Goal: Information Seeking & Learning: Learn about a topic

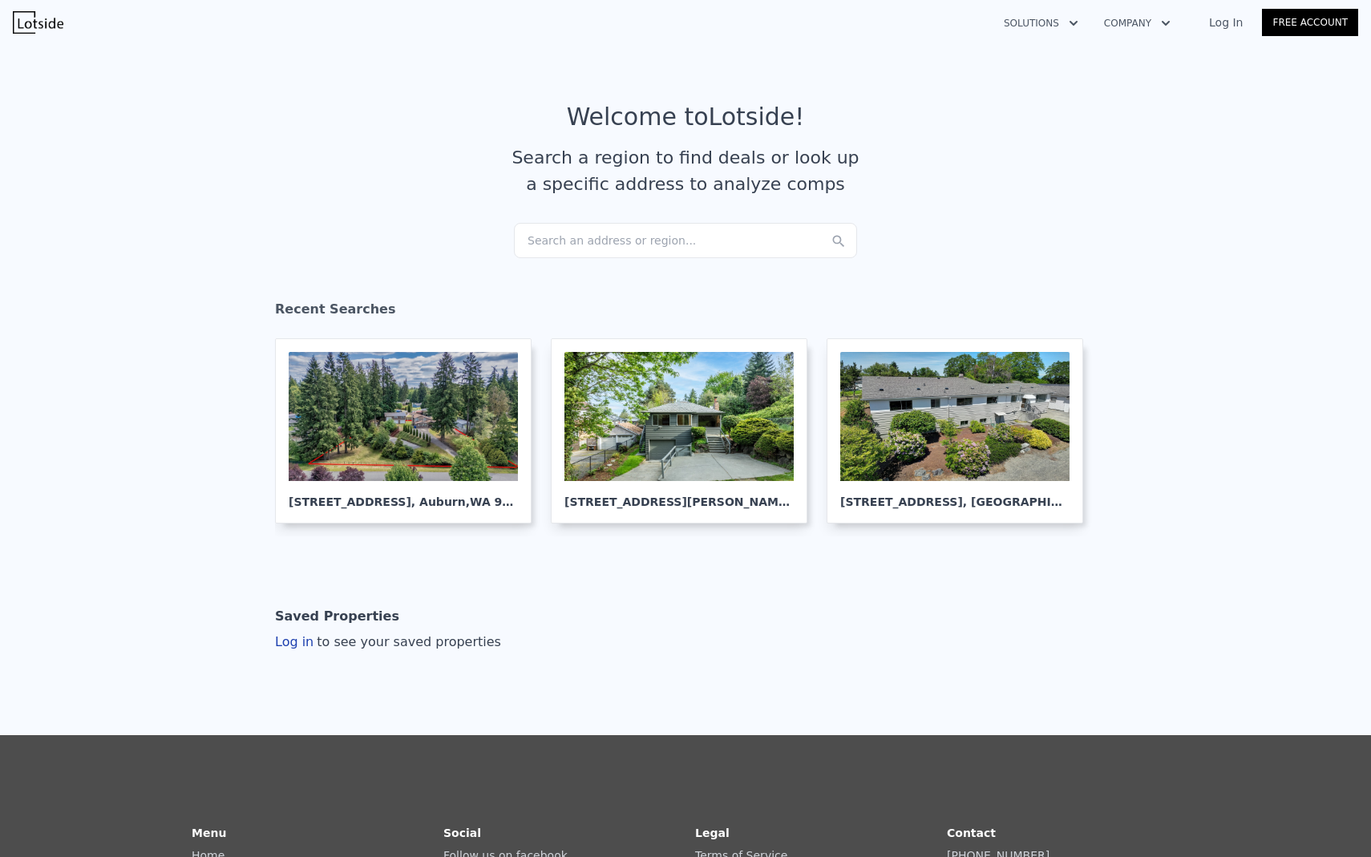
click at [668, 234] on div "Search an address or region..." at bounding box center [685, 240] width 343 height 35
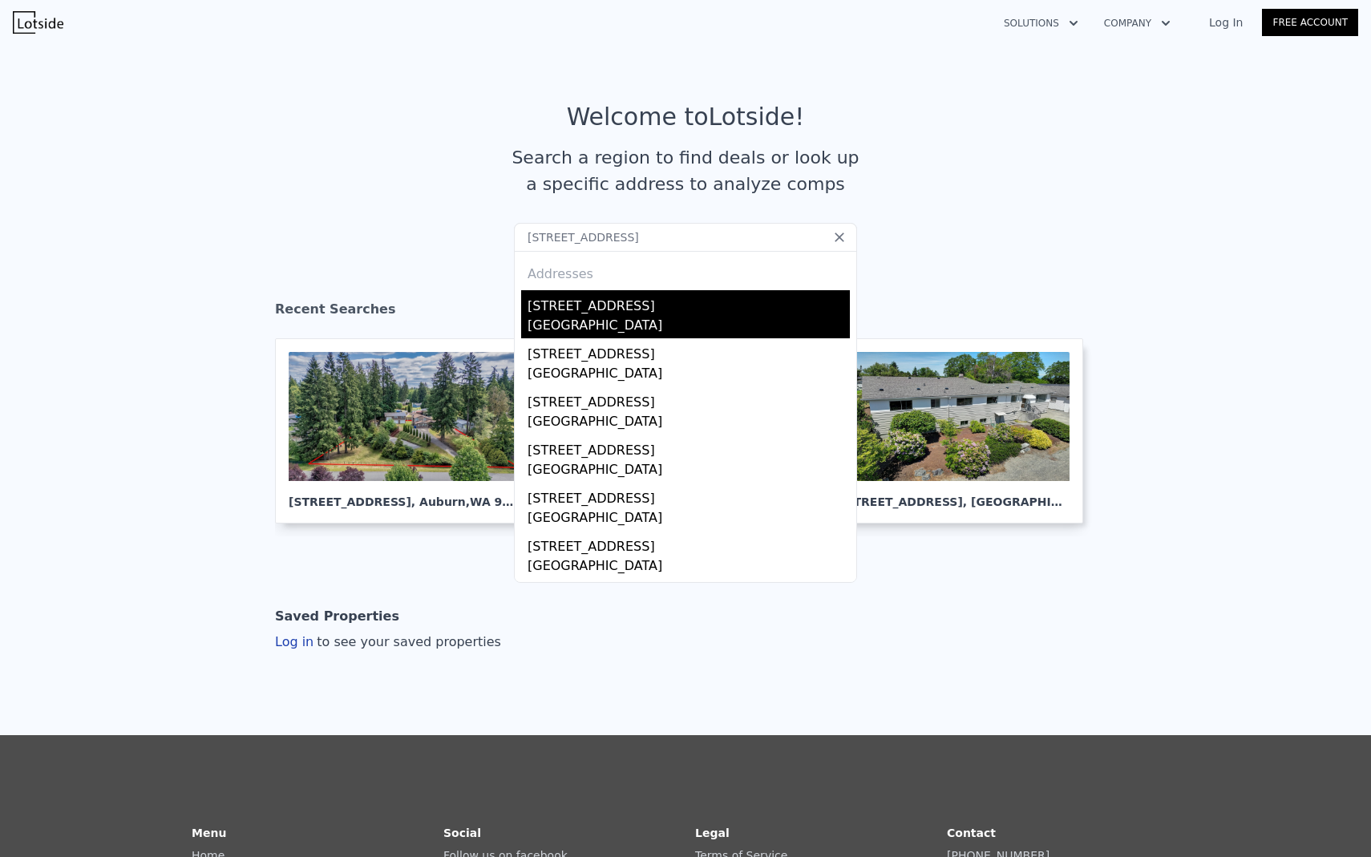
type input "[STREET_ADDRESS]"
click at [595, 301] on div "[STREET_ADDRESS]" at bounding box center [688, 303] width 322 height 26
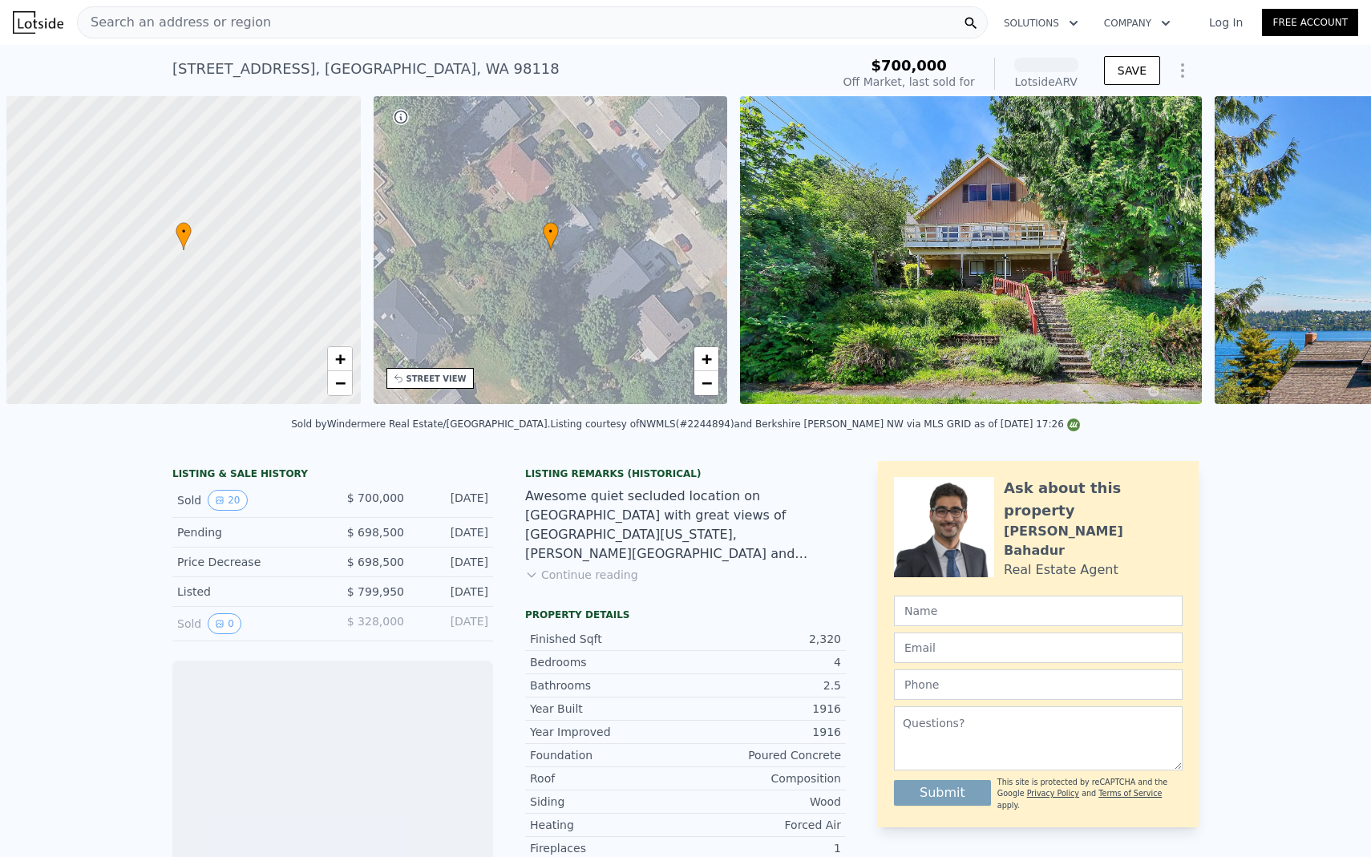
scroll to position [0, 6]
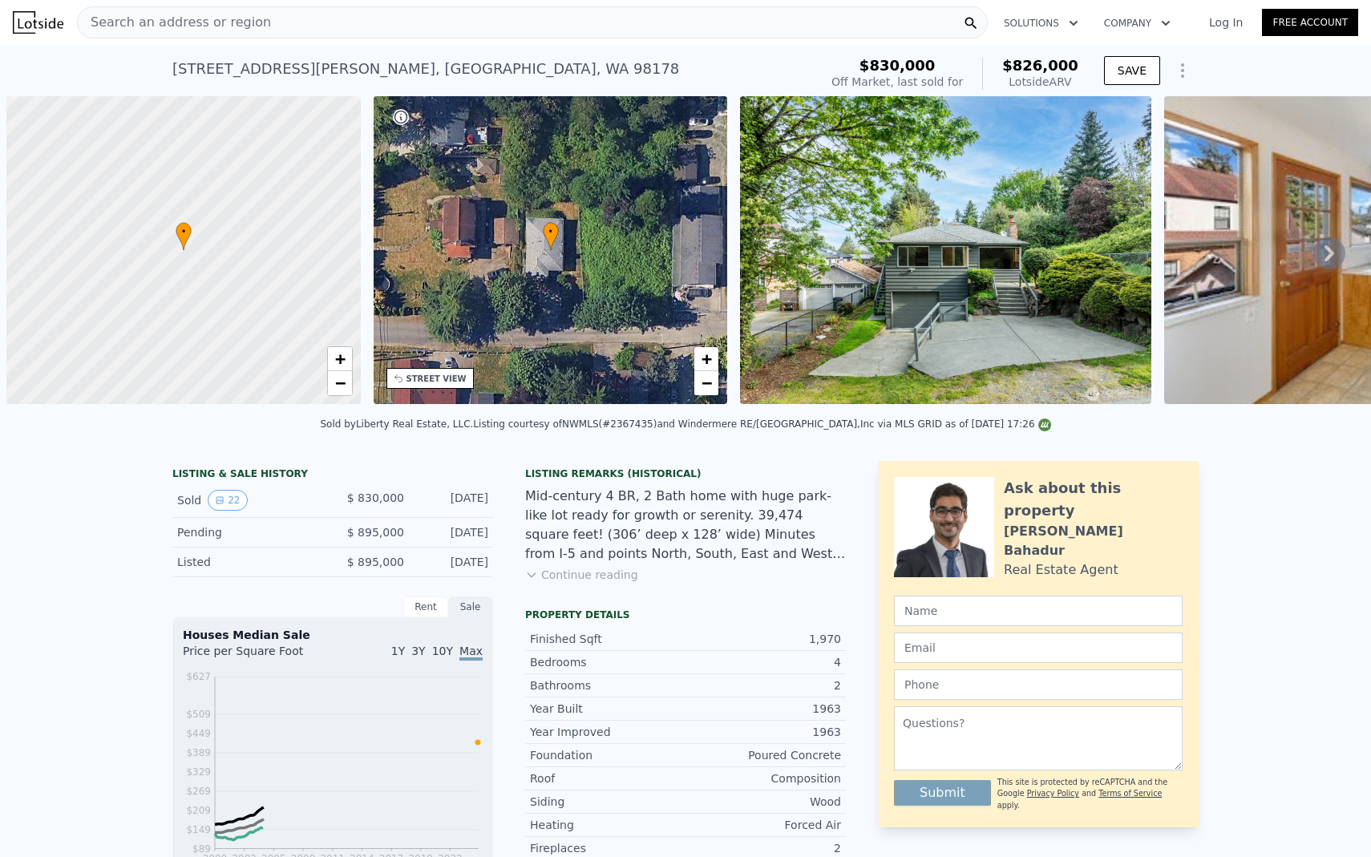
scroll to position [0, 6]
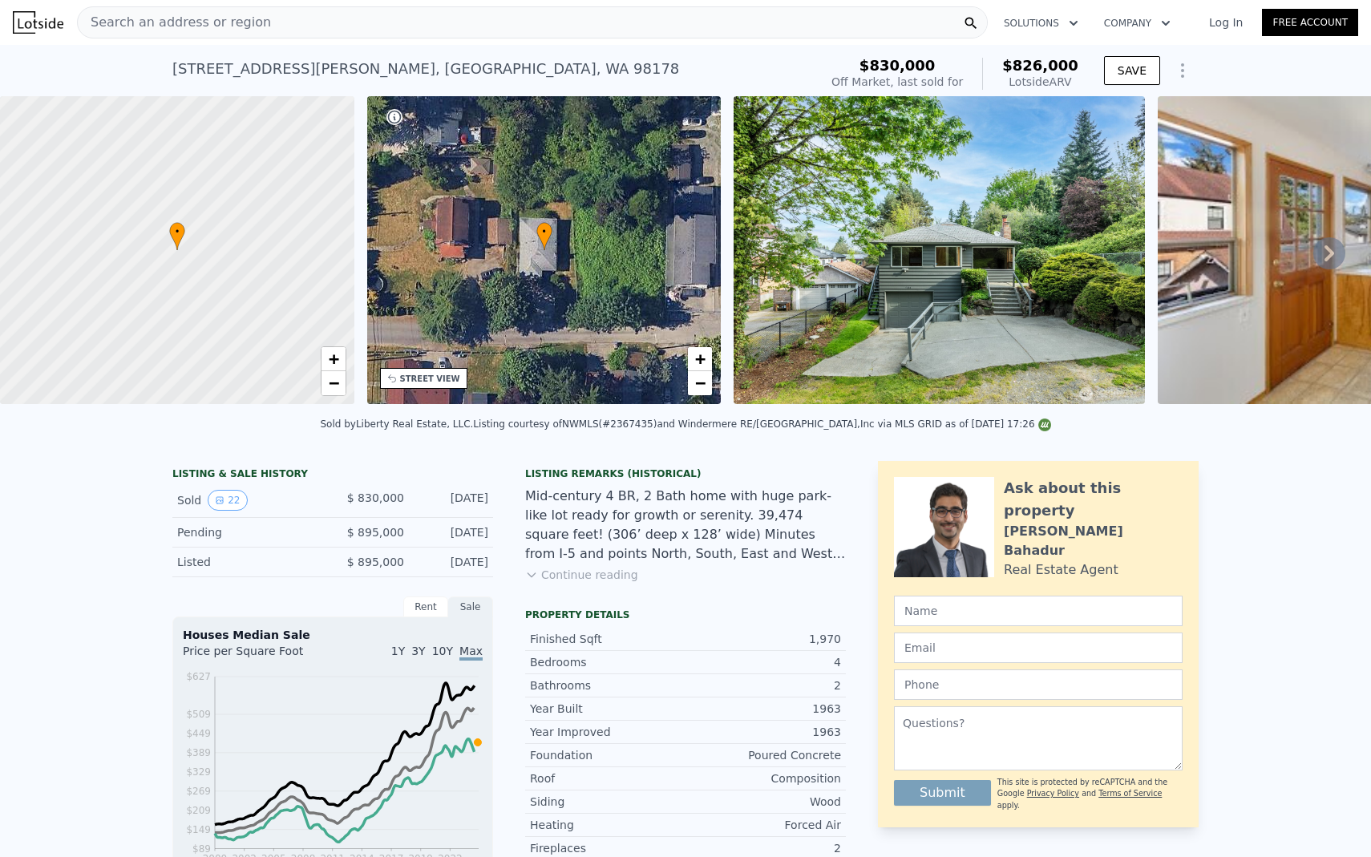
click at [602, 576] on button "Continue reading" at bounding box center [581, 575] width 113 height 16
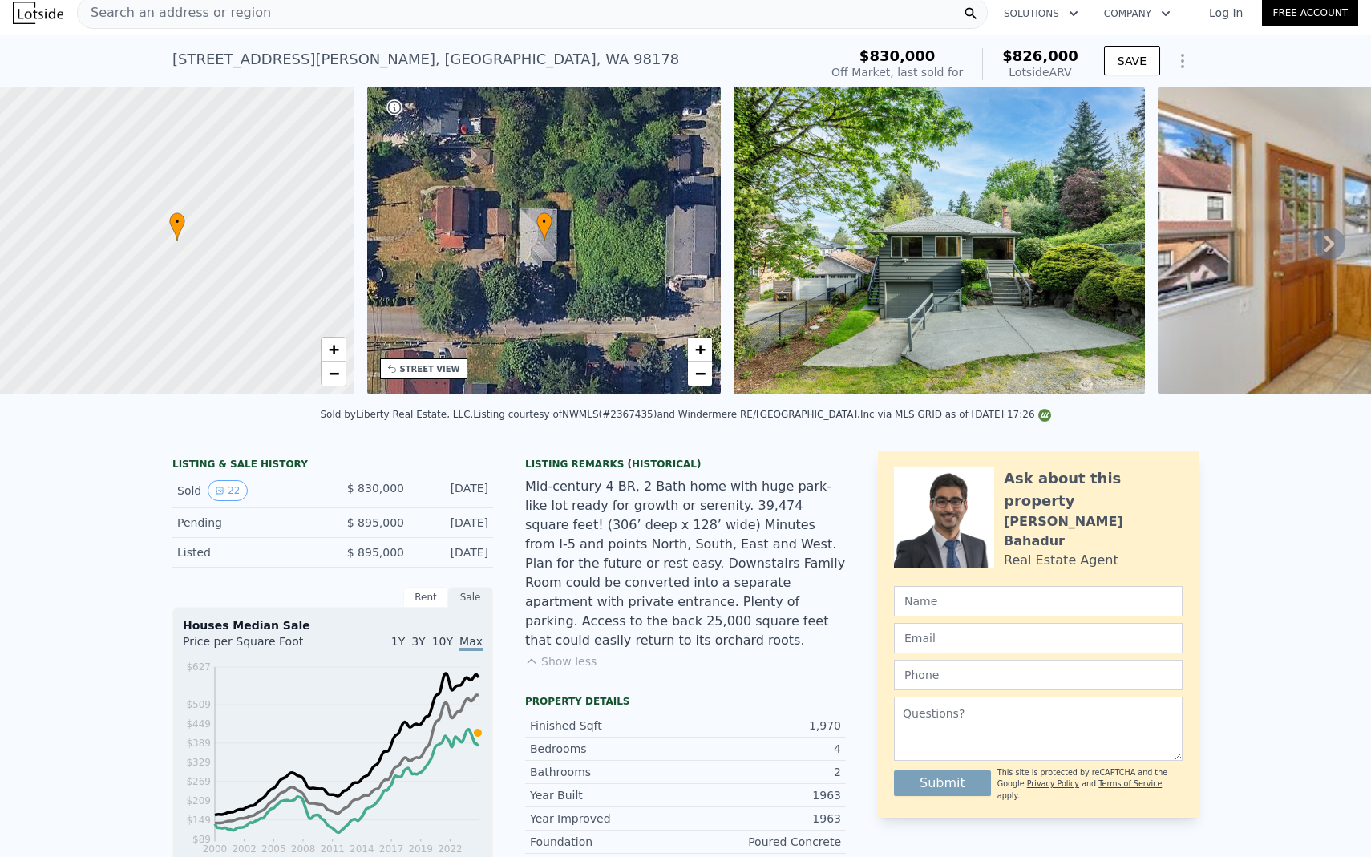
scroll to position [14, 0]
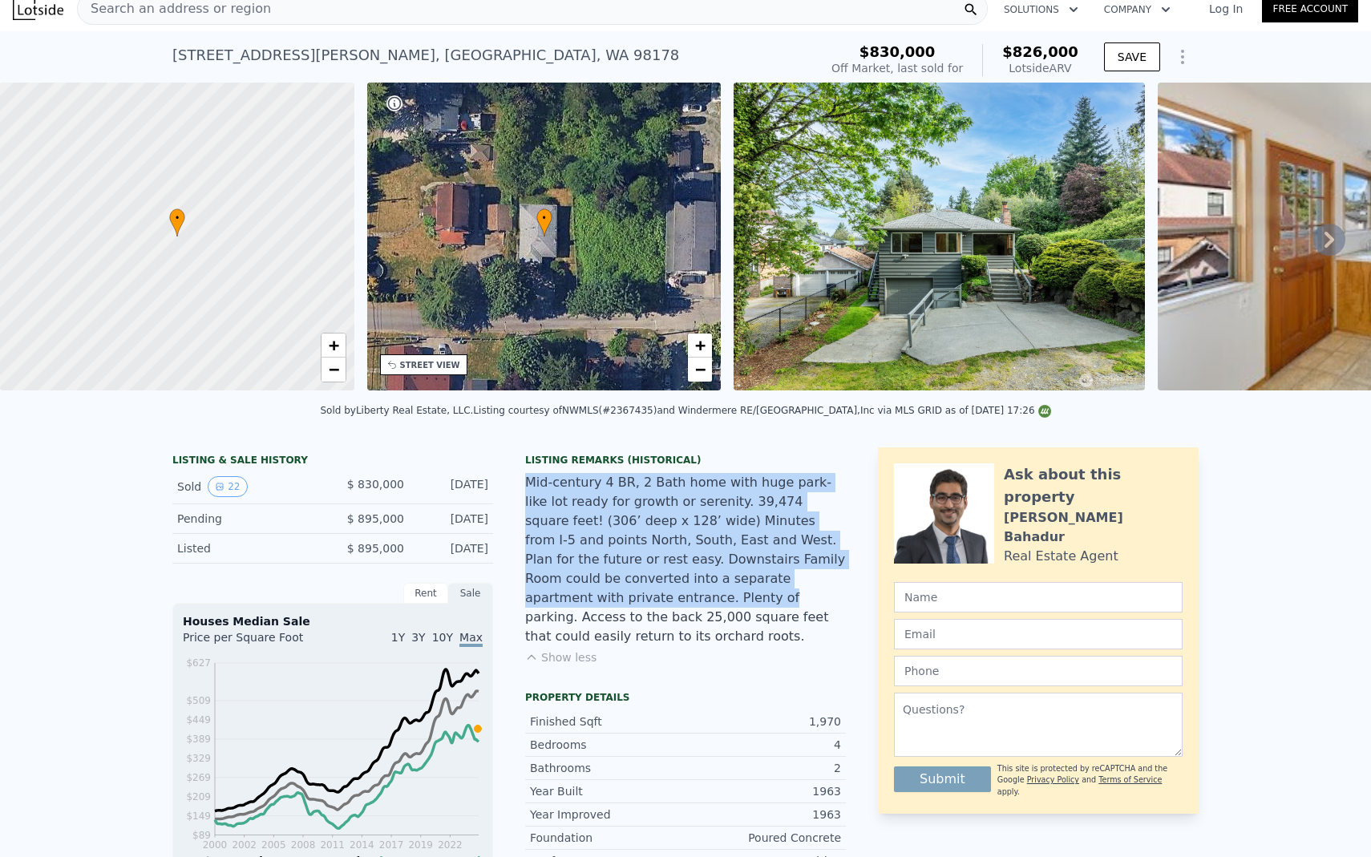
drag, startPoint x: 525, startPoint y: 485, endPoint x: 822, endPoint y: 572, distance: 309.7
click at [823, 572] on div "Mid-century 4 BR, 2 Bath home with huge park-like lot ready for growth or seren…" at bounding box center [685, 559] width 321 height 173
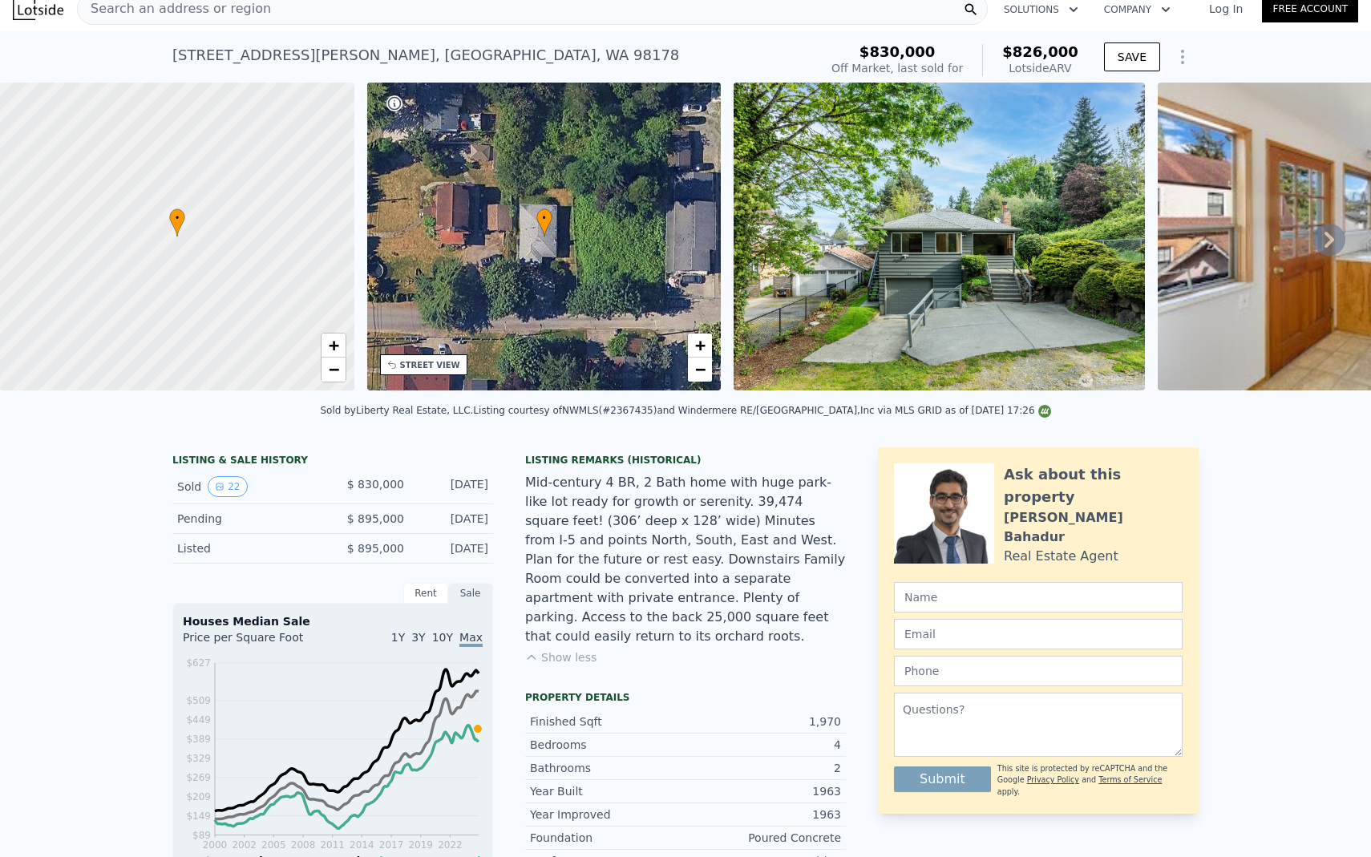
click at [786, 614] on div "Mid-century 4 BR, 2 Bath home with huge park-like lot ready for growth or seren…" at bounding box center [685, 559] width 321 height 173
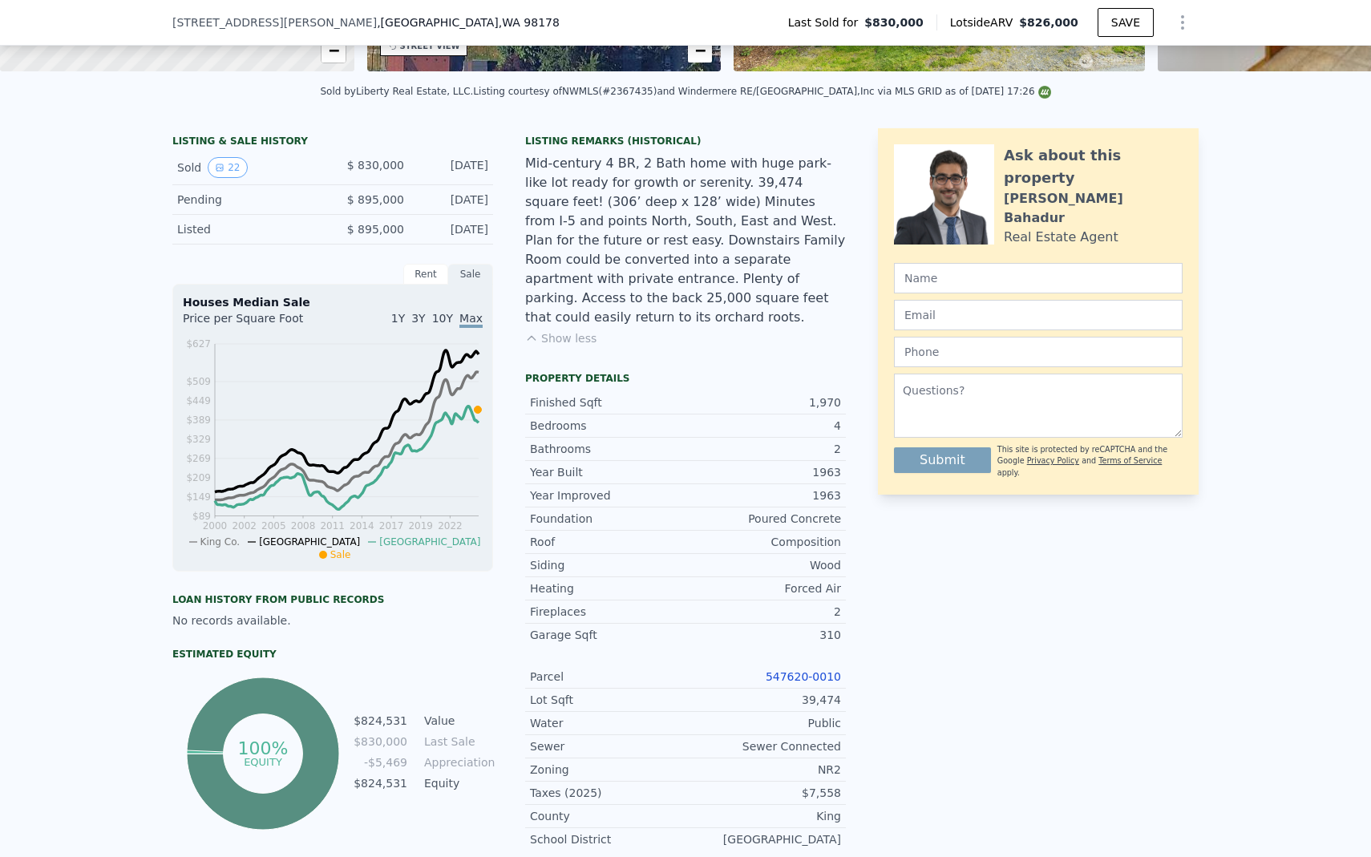
scroll to position [328, 0]
